Goal: Register for event/course

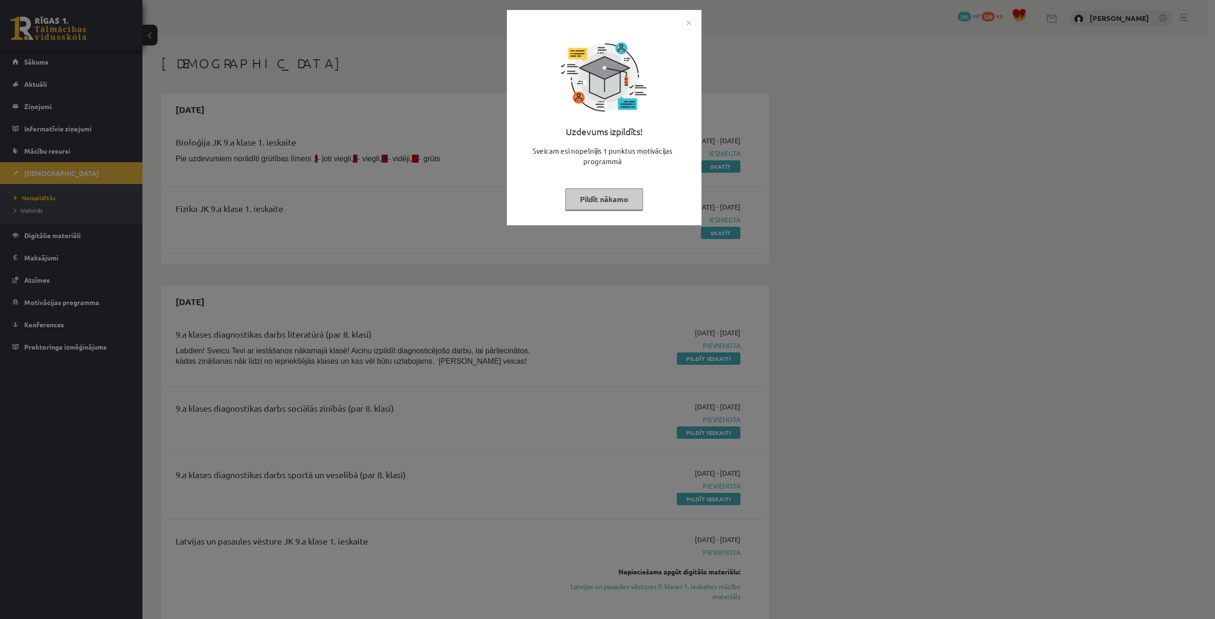
click at [583, 204] on button "Pildīt nākamo" at bounding box center [604, 199] width 78 height 22
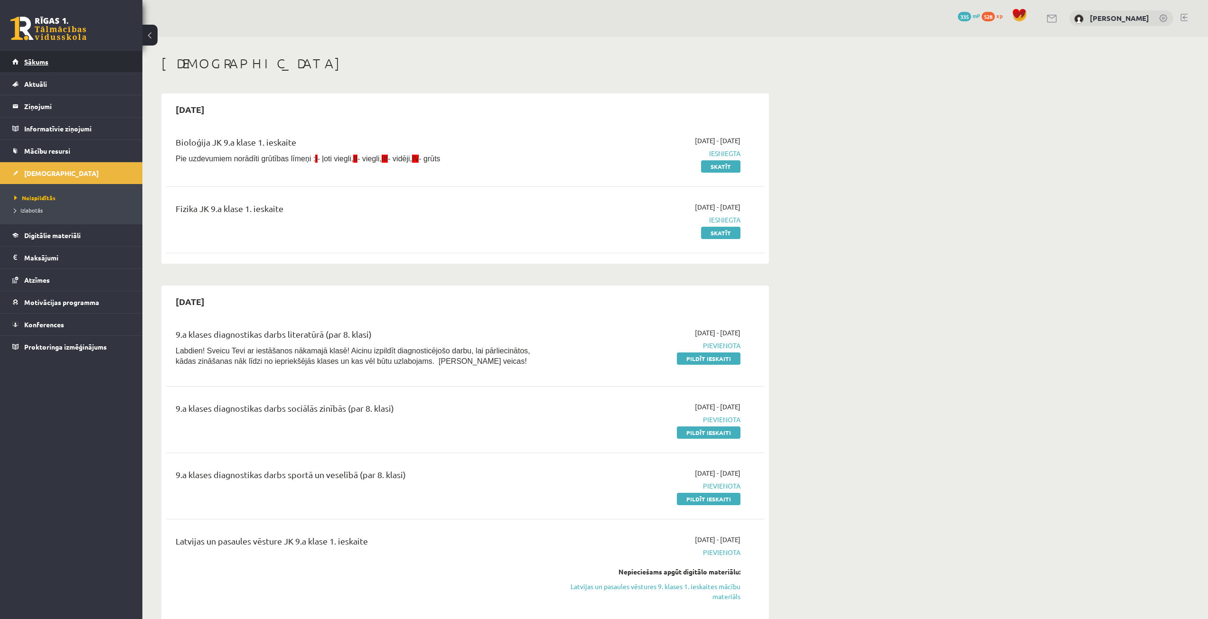
click at [38, 60] on span "Sākums" at bounding box center [36, 61] width 24 height 9
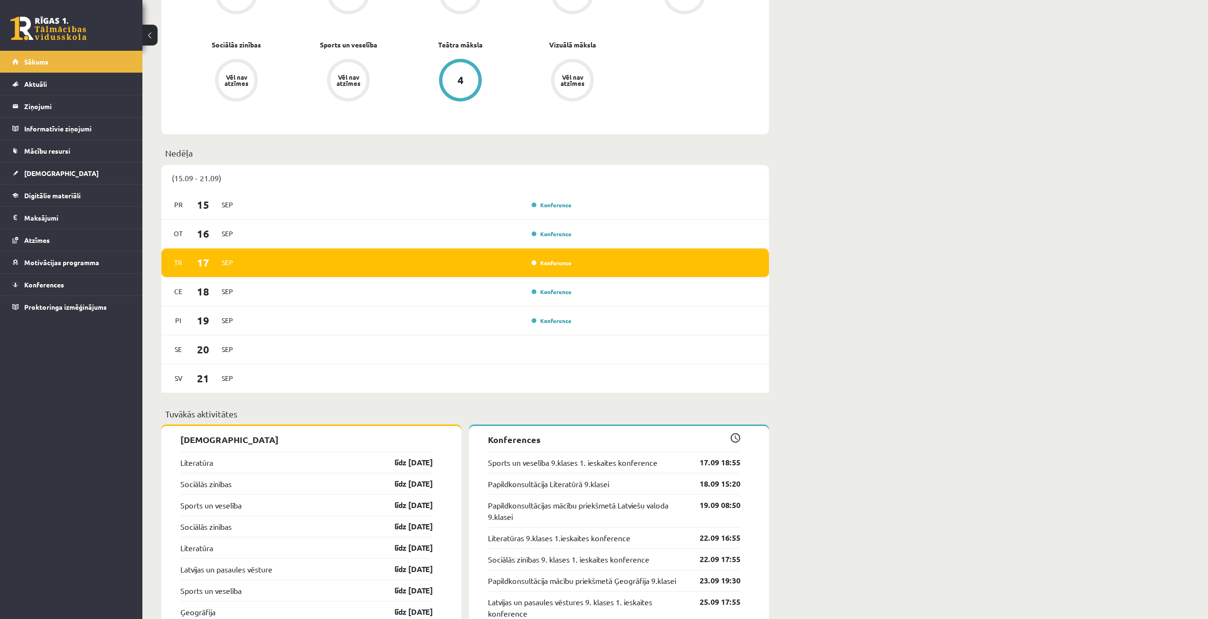
scroll to position [617, 0]
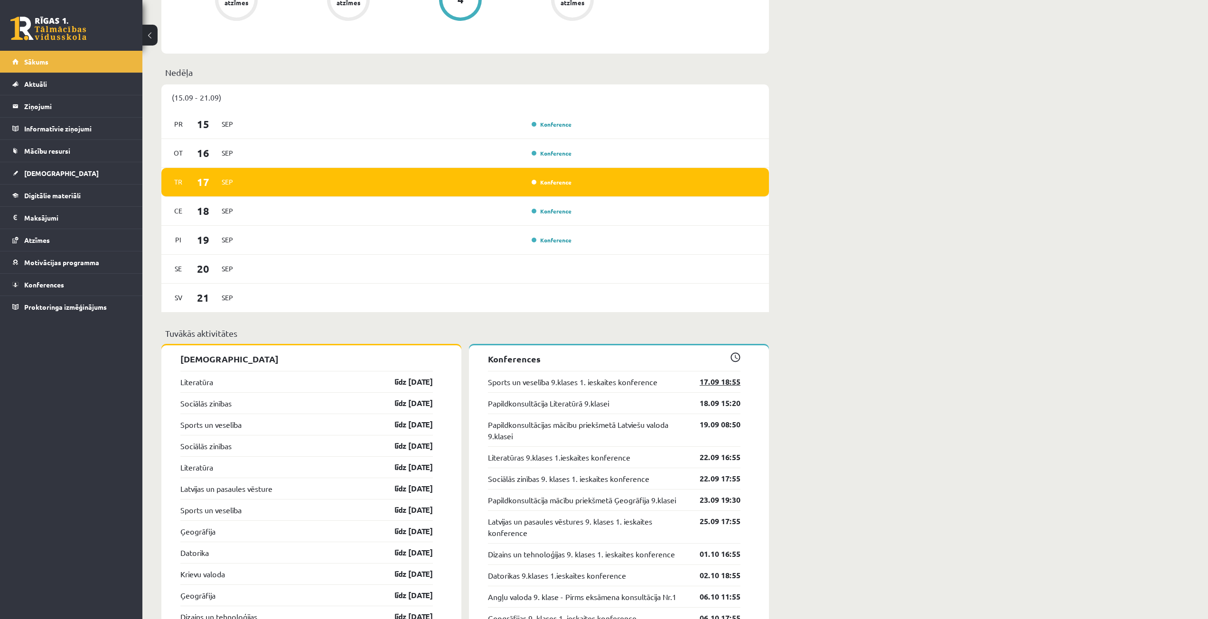
click at [727, 384] on link "17.09 18:55" at bounding box center [712, 381] width 55 height 11
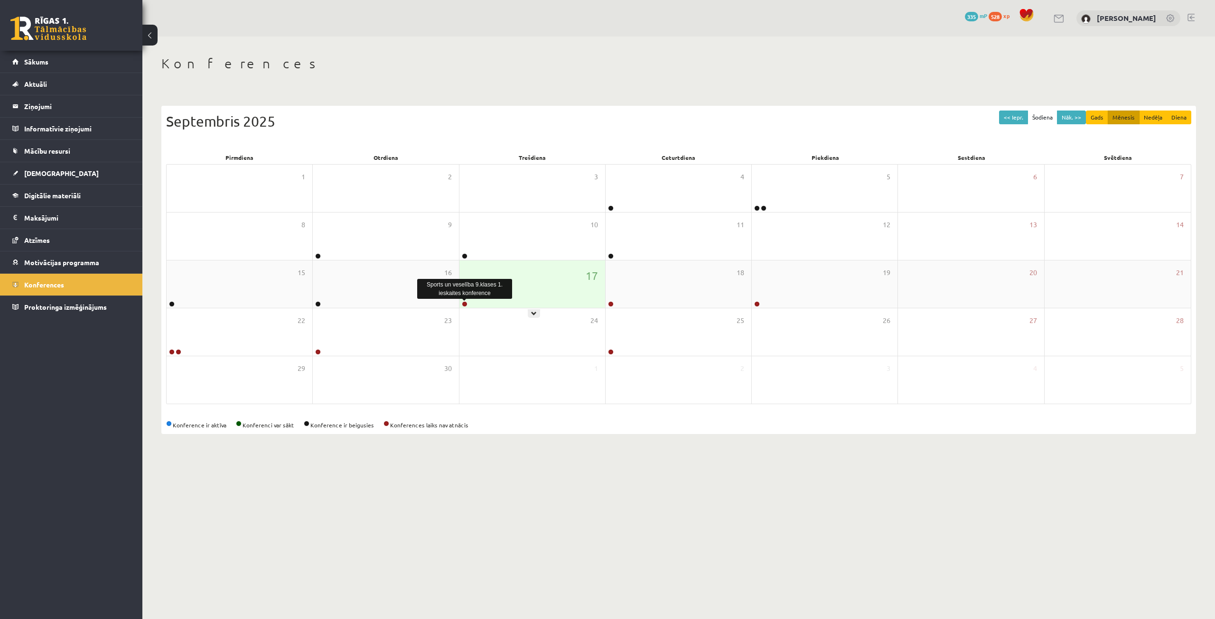
click at [463, 304] on link at bounding box center [465, 304] width 6 height 6
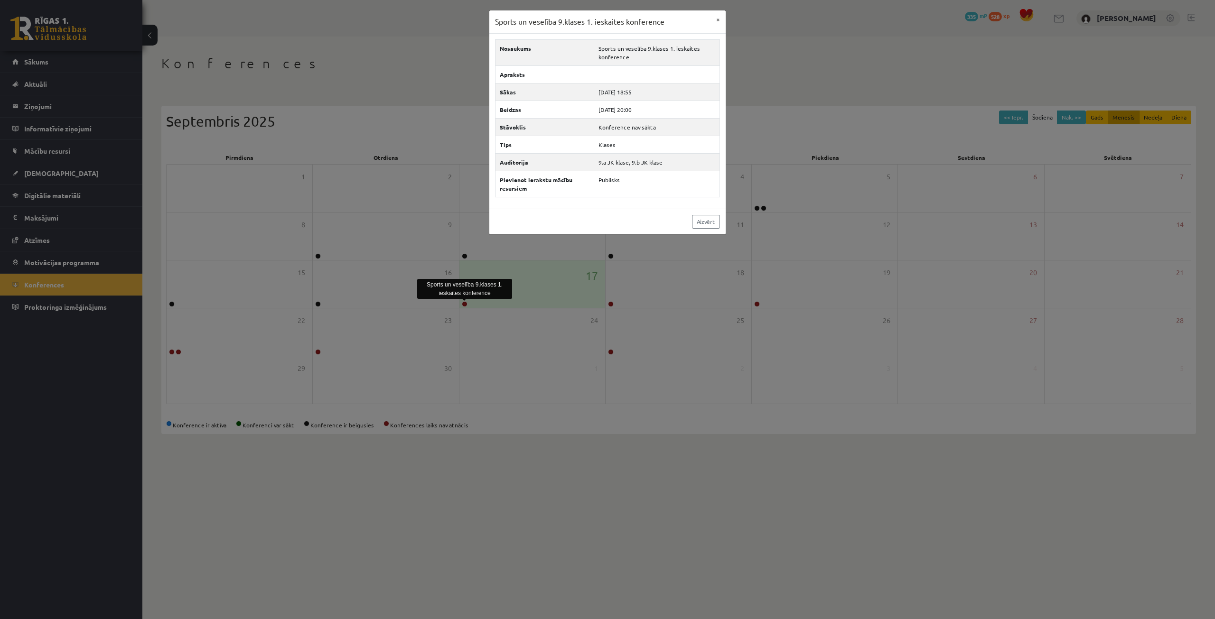
click at [431, 104] on div "Sports un veselība 9.klases 1. ieskaites konference × Nosaukums Sports un vesel…" at bounding box center [607, 309] width 1215 height 619
